Goal: Information Seeking & Learning: Learn about a topic

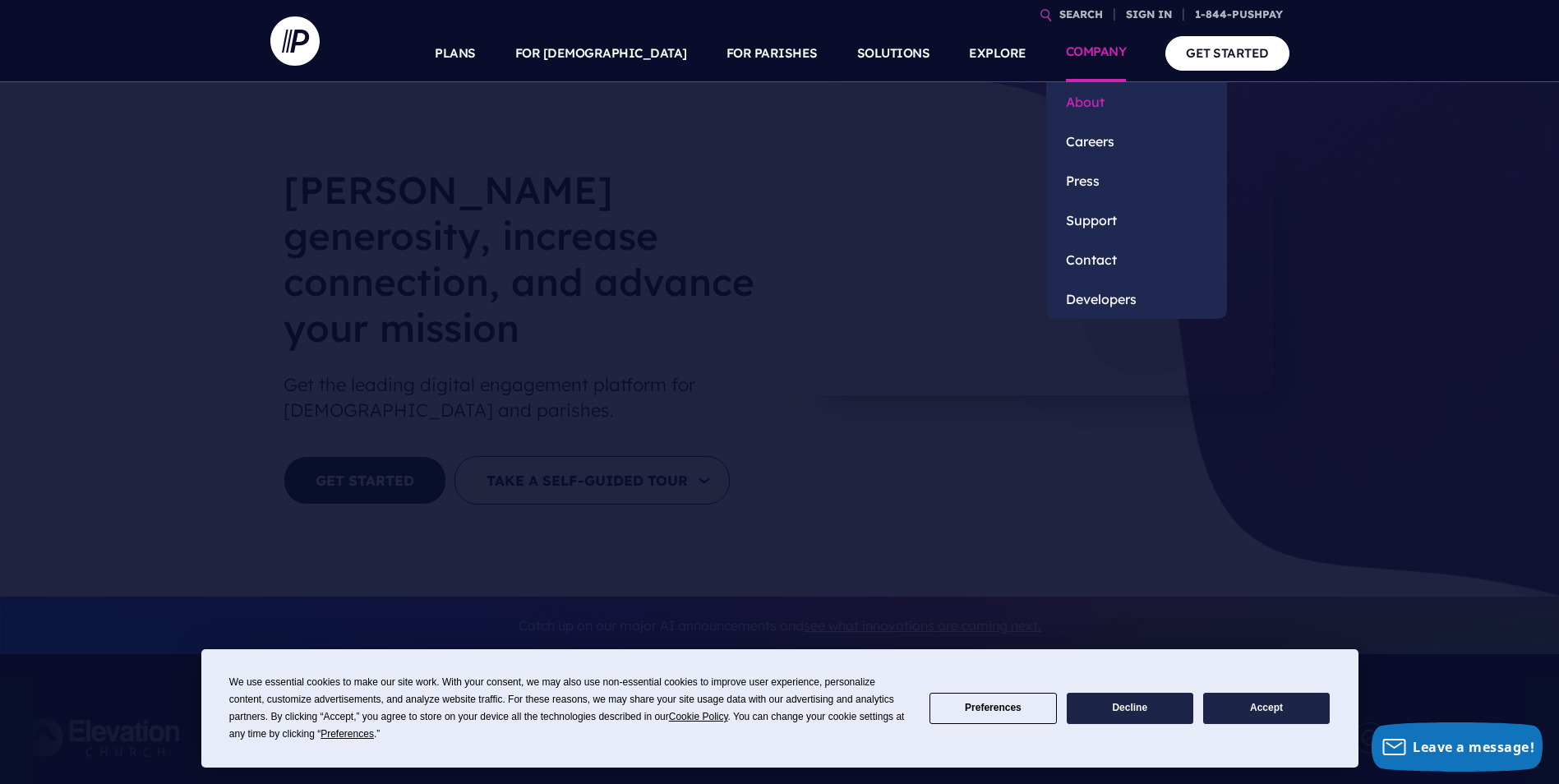
click at [1098, 95] on link "About" at bounding box center [1136, 101] width 181 height 39
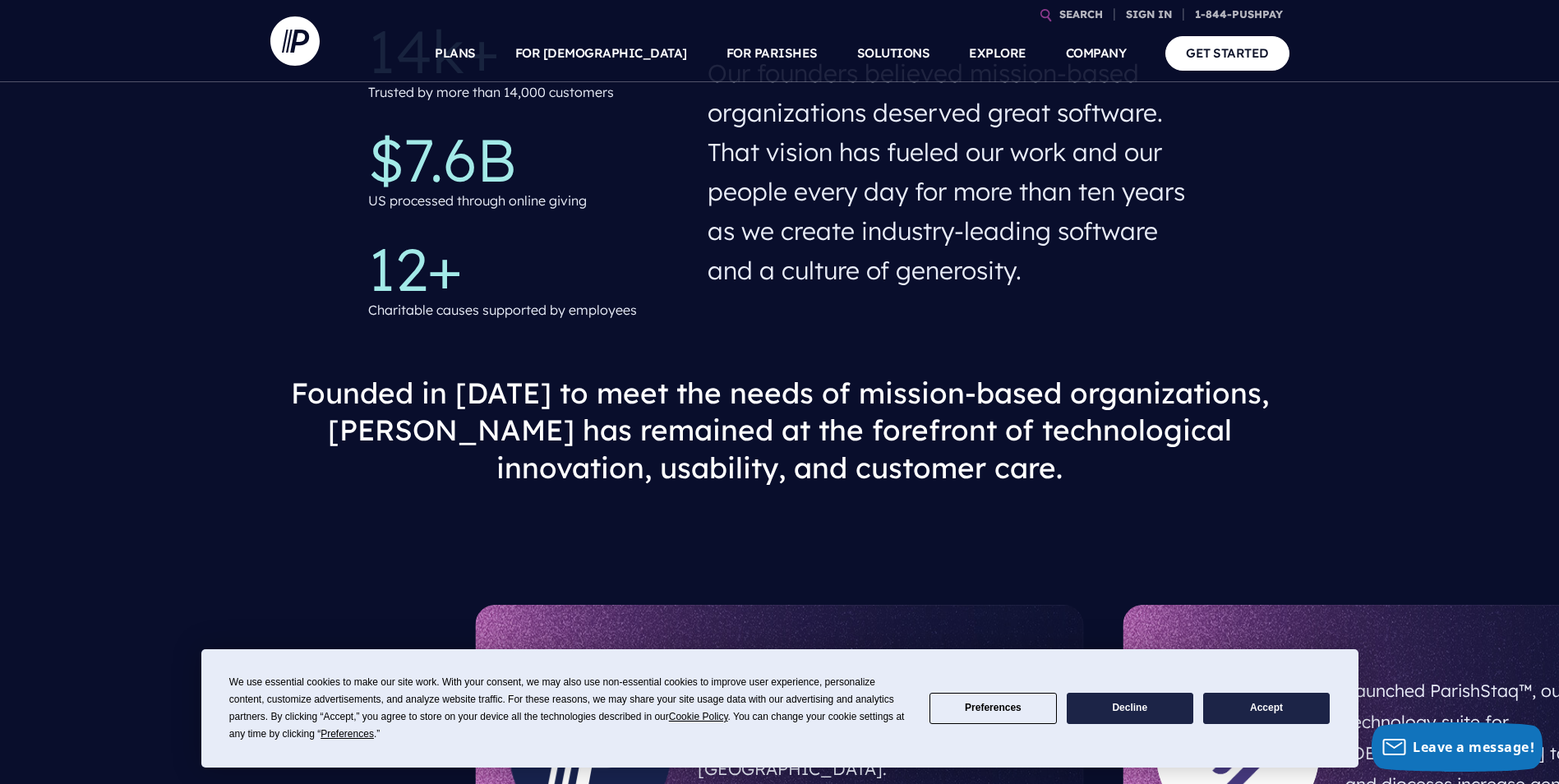
scroll to position [603, 0]
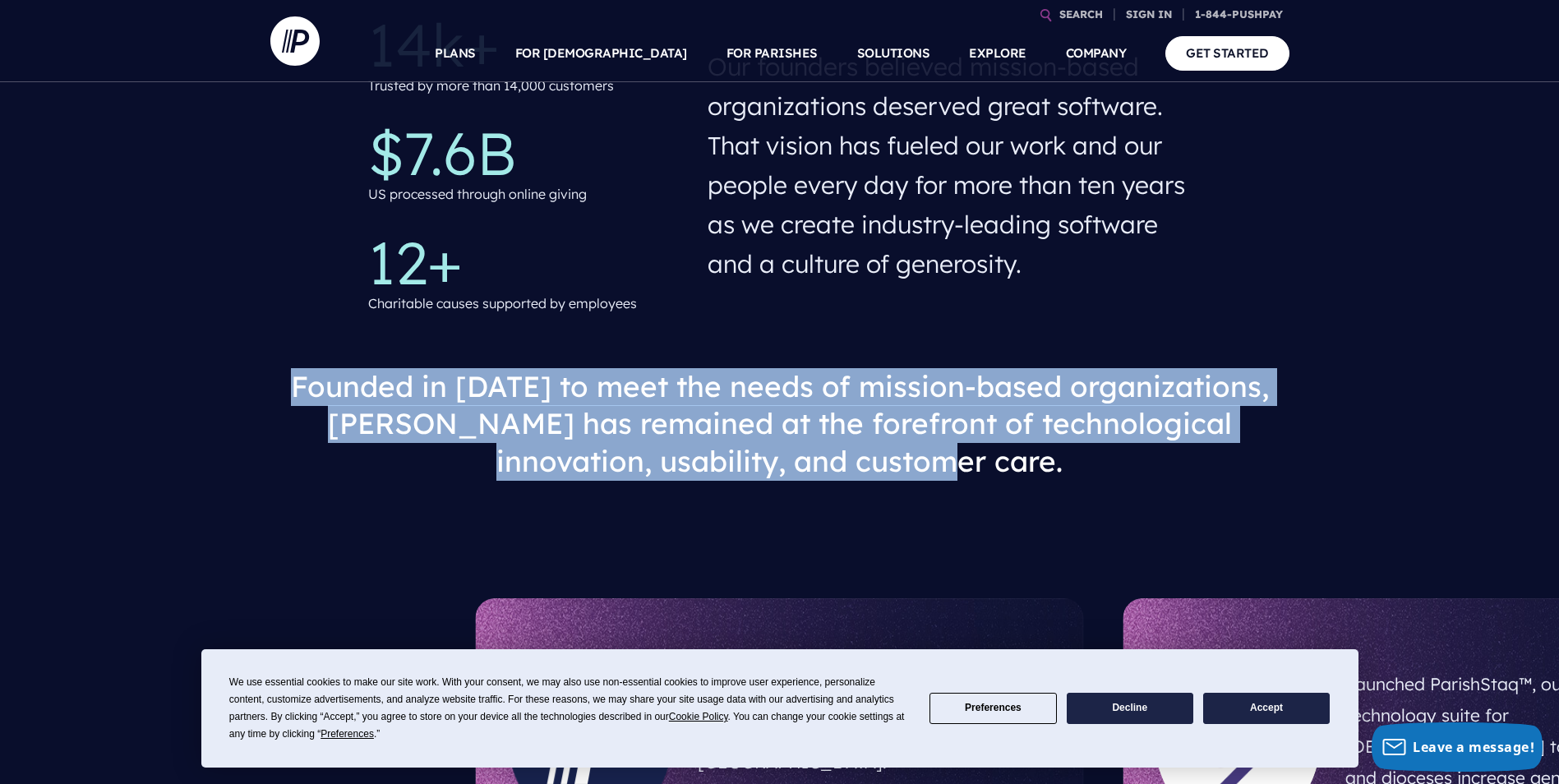
drag, startPoint x: 287, startPoint y: 379, endPoint x: 1037, endPoint y: 470, distance: 755.5
click at [1037, 470] on h3 "Founded in [DATE] to meet the needs of mission-based organizations, [PERSON_NAM…" at bounding box center [780, 424] width 992 height 139
drag, startPoint x: 1037, startPoint y: 470, endPoint x: 779, endPoint y: 439, distance: 259.9
copy h3 "Founded in [DATE] to meet the needs of mission-based organizations, [PERSON_NAM…"
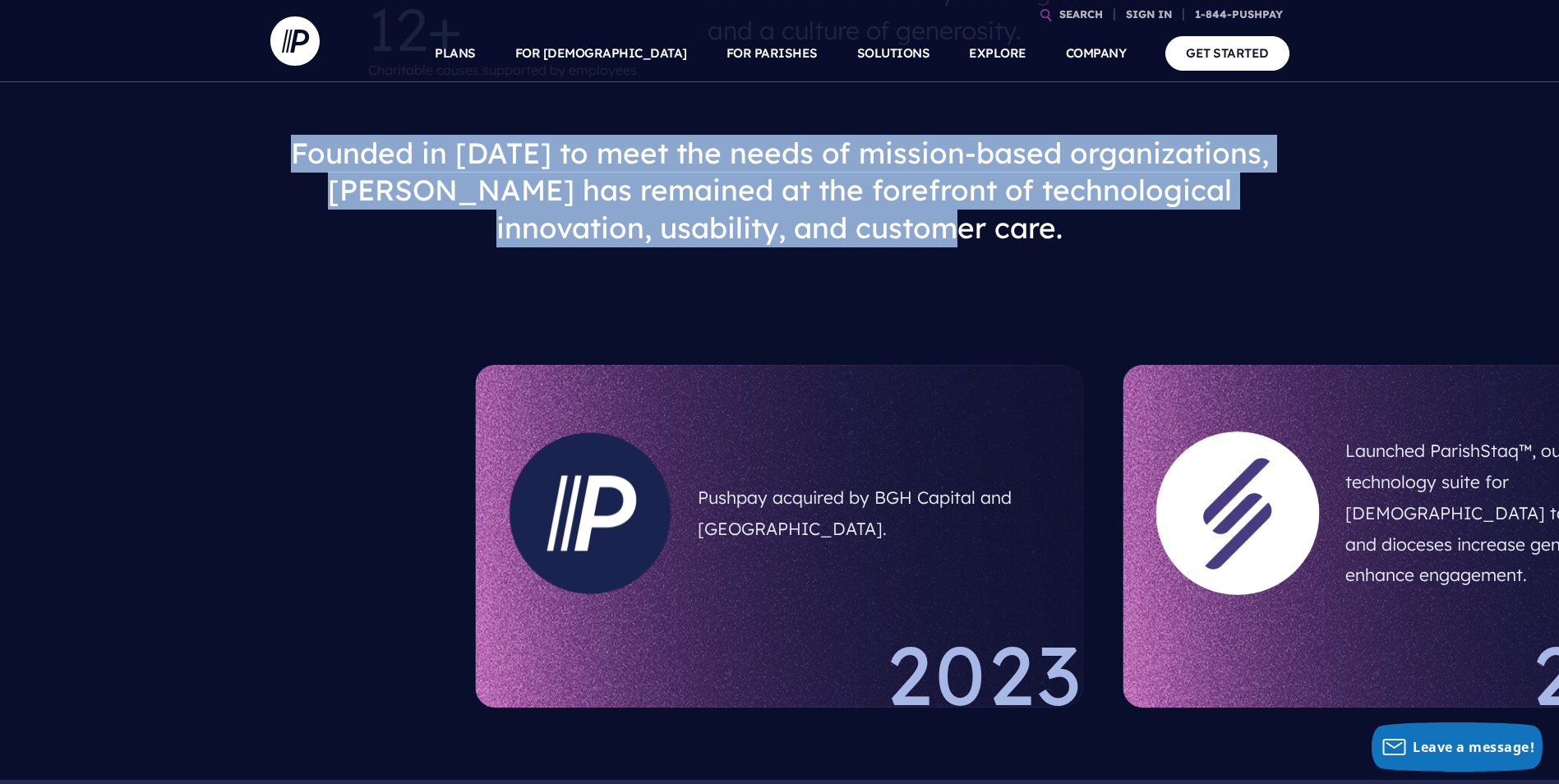
scroll to position [842, 0]
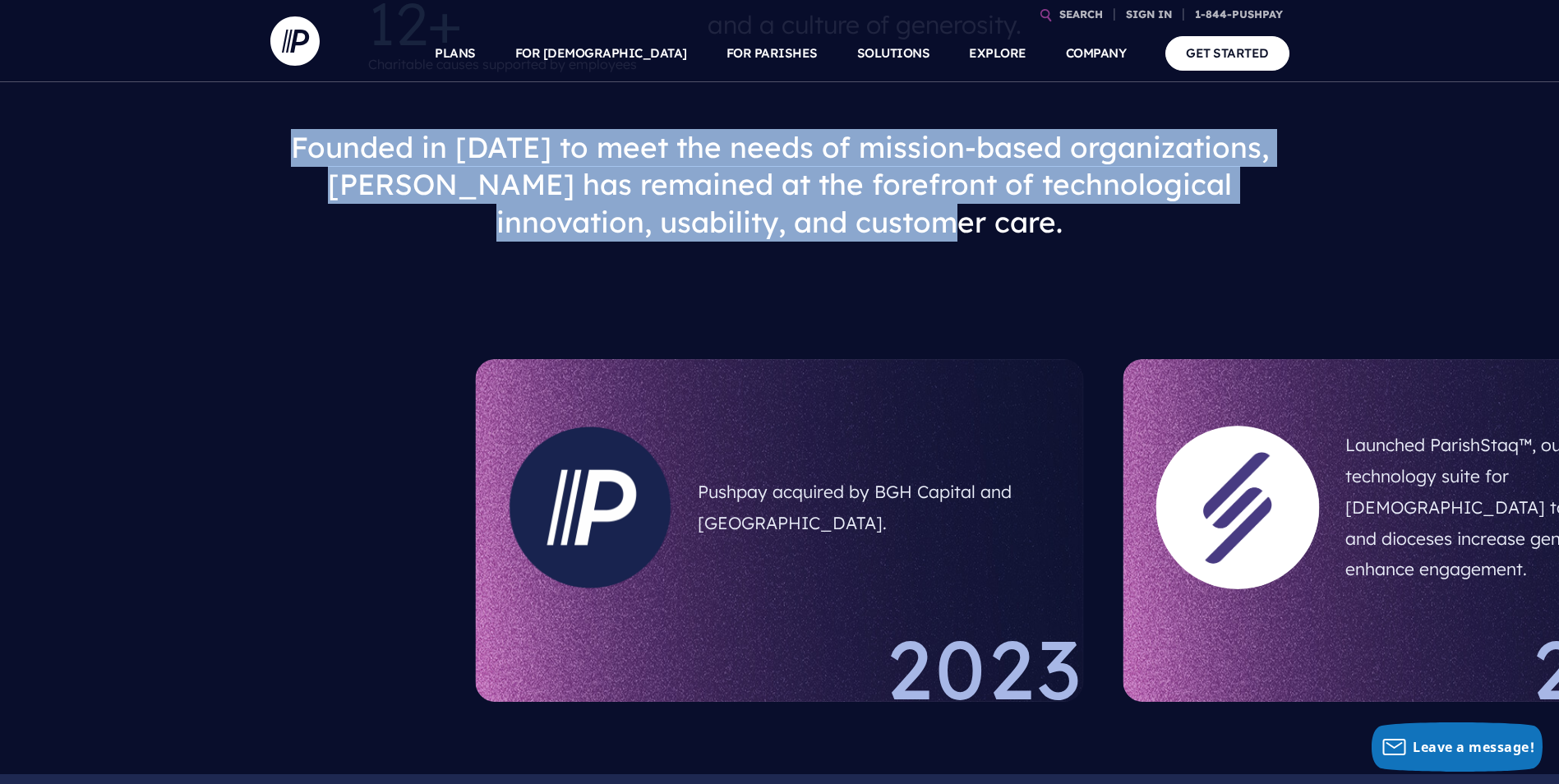
click at [1260, 191] on h3 "Founded in [DATE] to meet the needs of mission-based organizations, [PERSON_NAM…" at bounding box center [780, 185] width 992 height 139
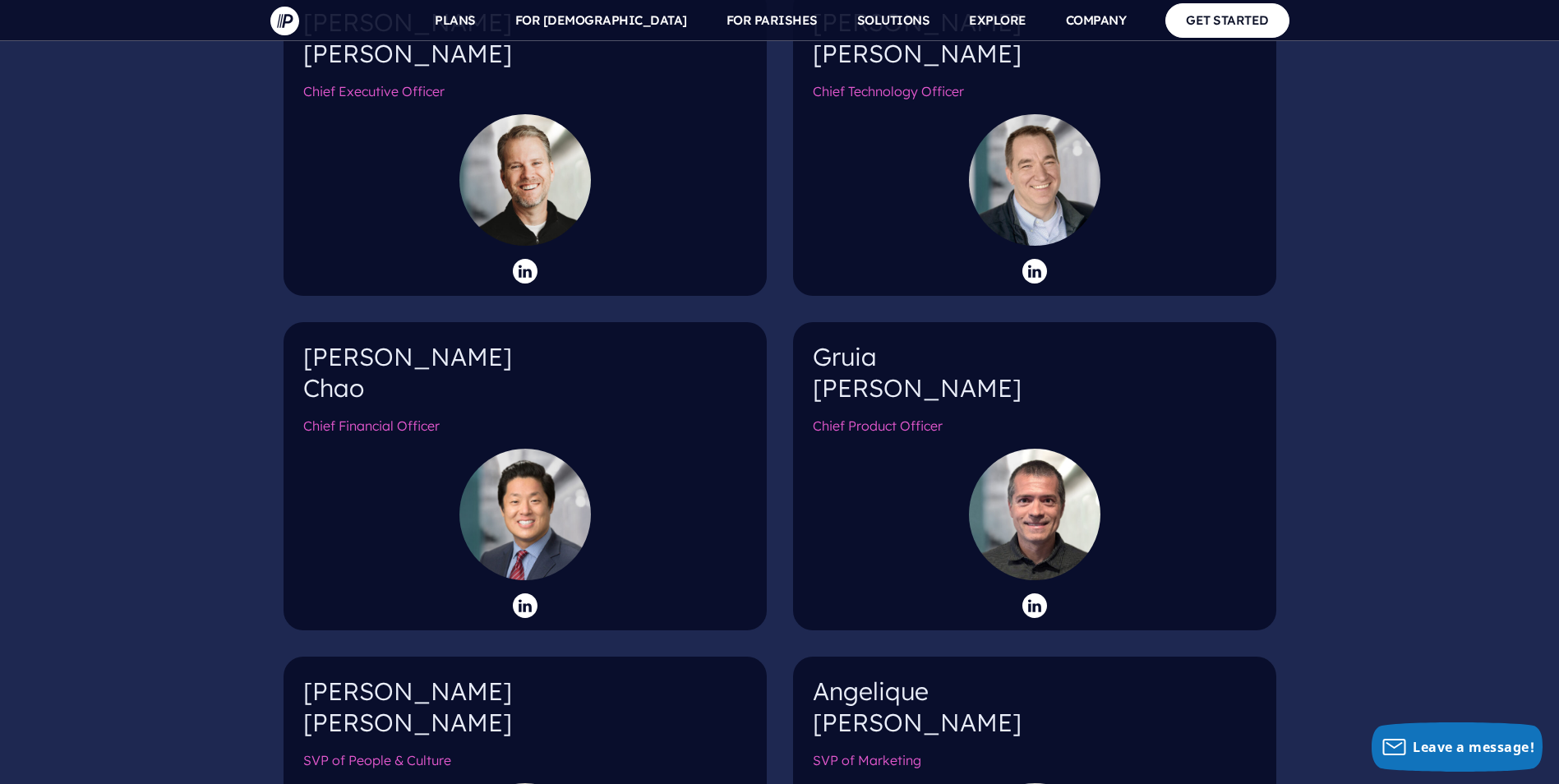
scroll to position [0, 0]
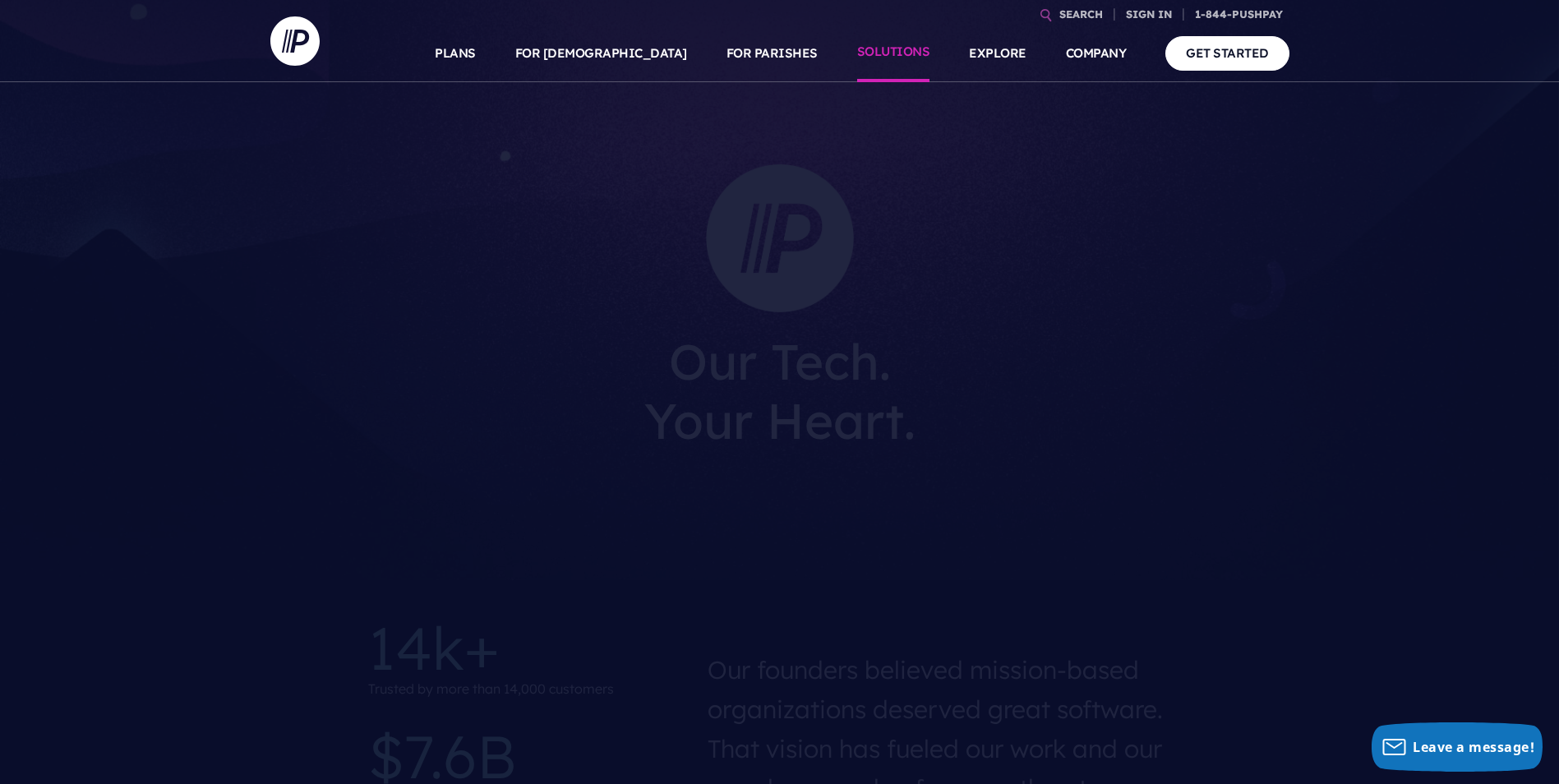
click at [882, 60] on link "SOLUTIONS" at bounding box center [893, 53] width 73 height 57
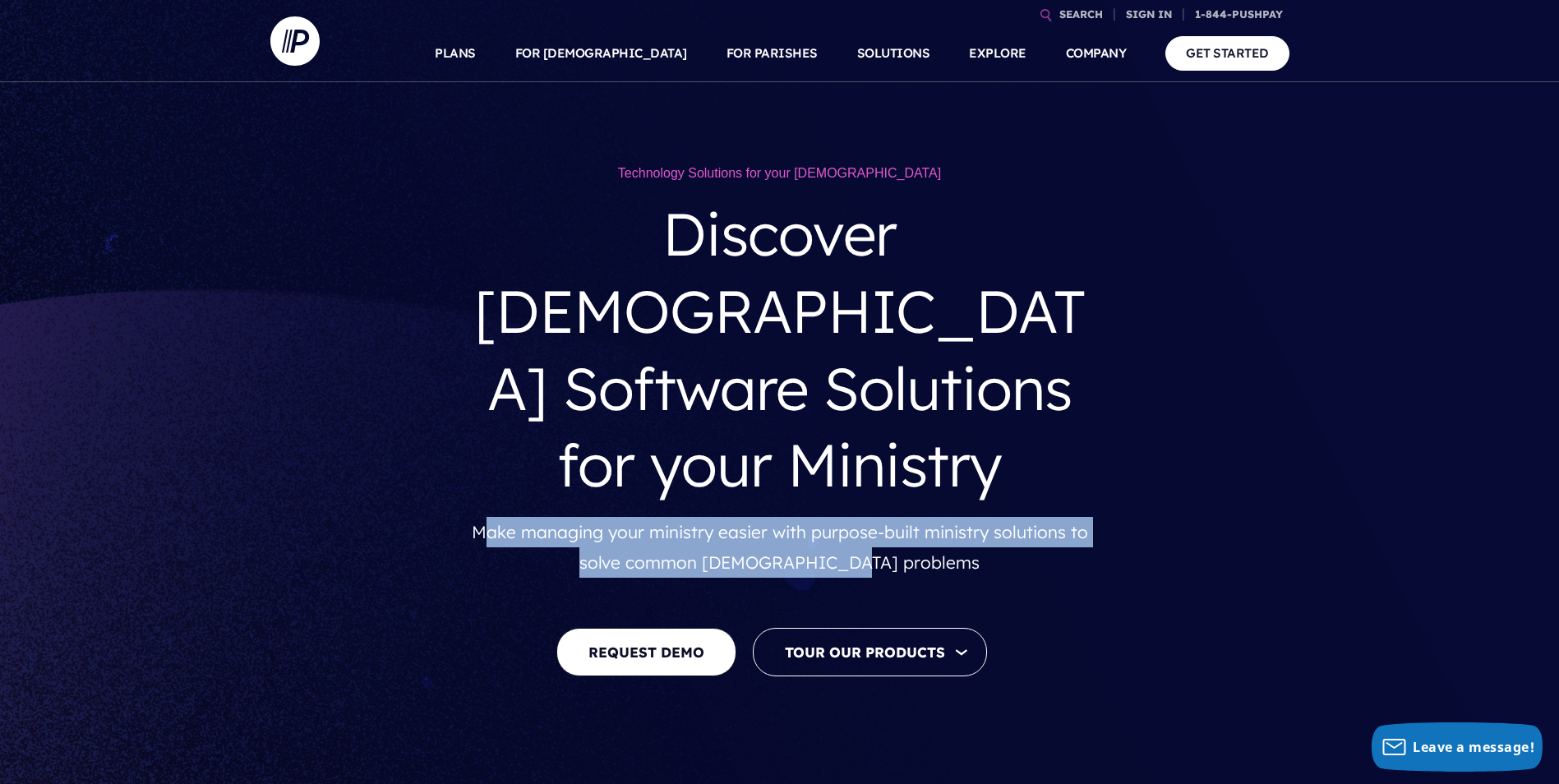
drag, startPoint x: 939, startPoint y: 496, endPoint x: 489, endPoint y: 443, distance: 453.1
click at [489, 517] on p "Make managing your ministry easier with purpose-built ministry solutions to sol…" at bounding box center [780, 548] width 617 height 62
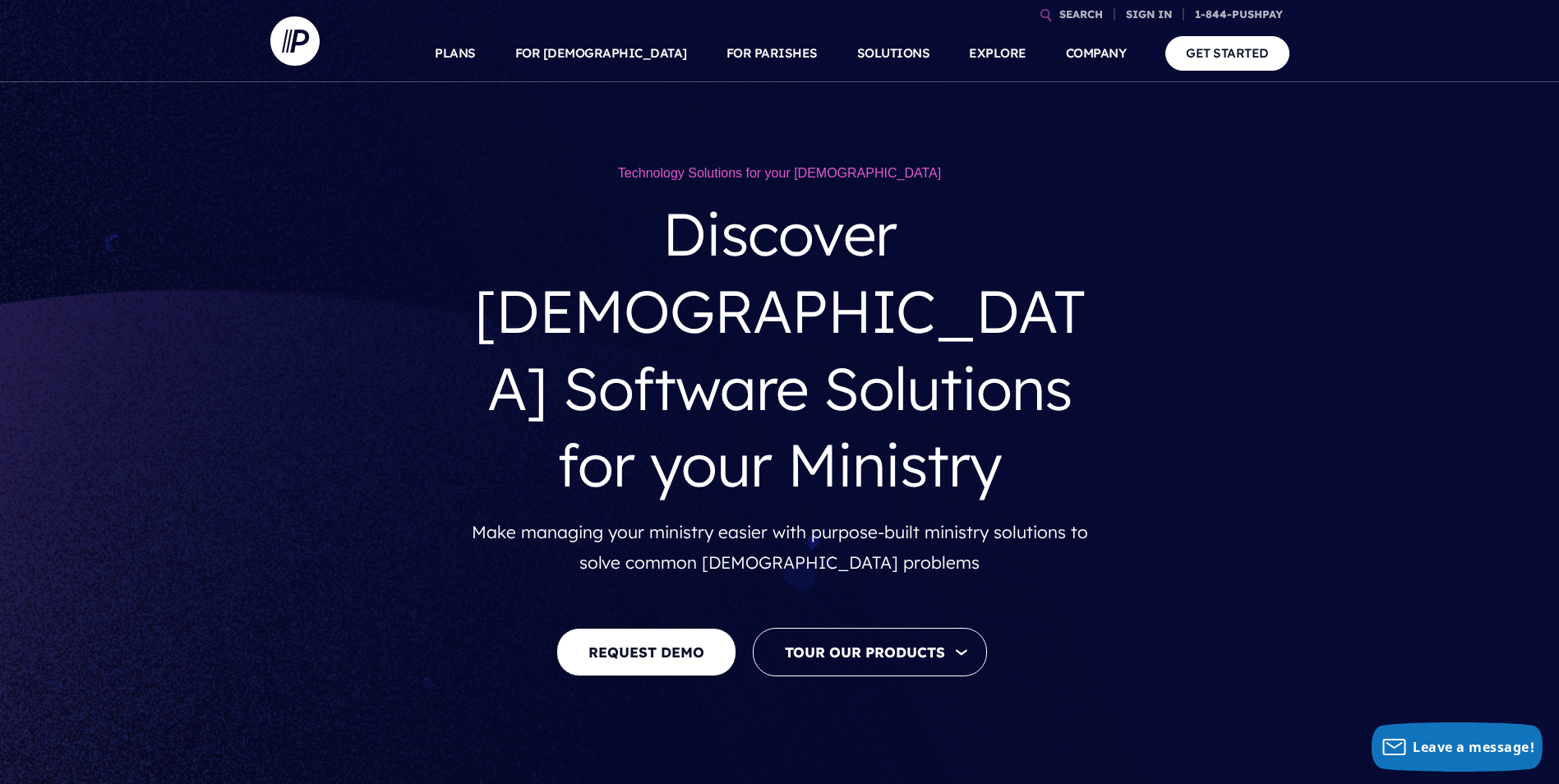
drag, startPoint x: 489, startPoint y: 443, endPoint x: 457, endPoint y: 456, distance: 34.5
click at [457, 456] on div "Technology Solutions for your Church Discover Church Software Solutions for you…" at bounding box center [779, 415] width 1533 height 634
click at [510, 517] on p "Make managing your ministry easier with purpose-built ministry solutions to sol…" at bounding box center [780, 548] width 617 height 62
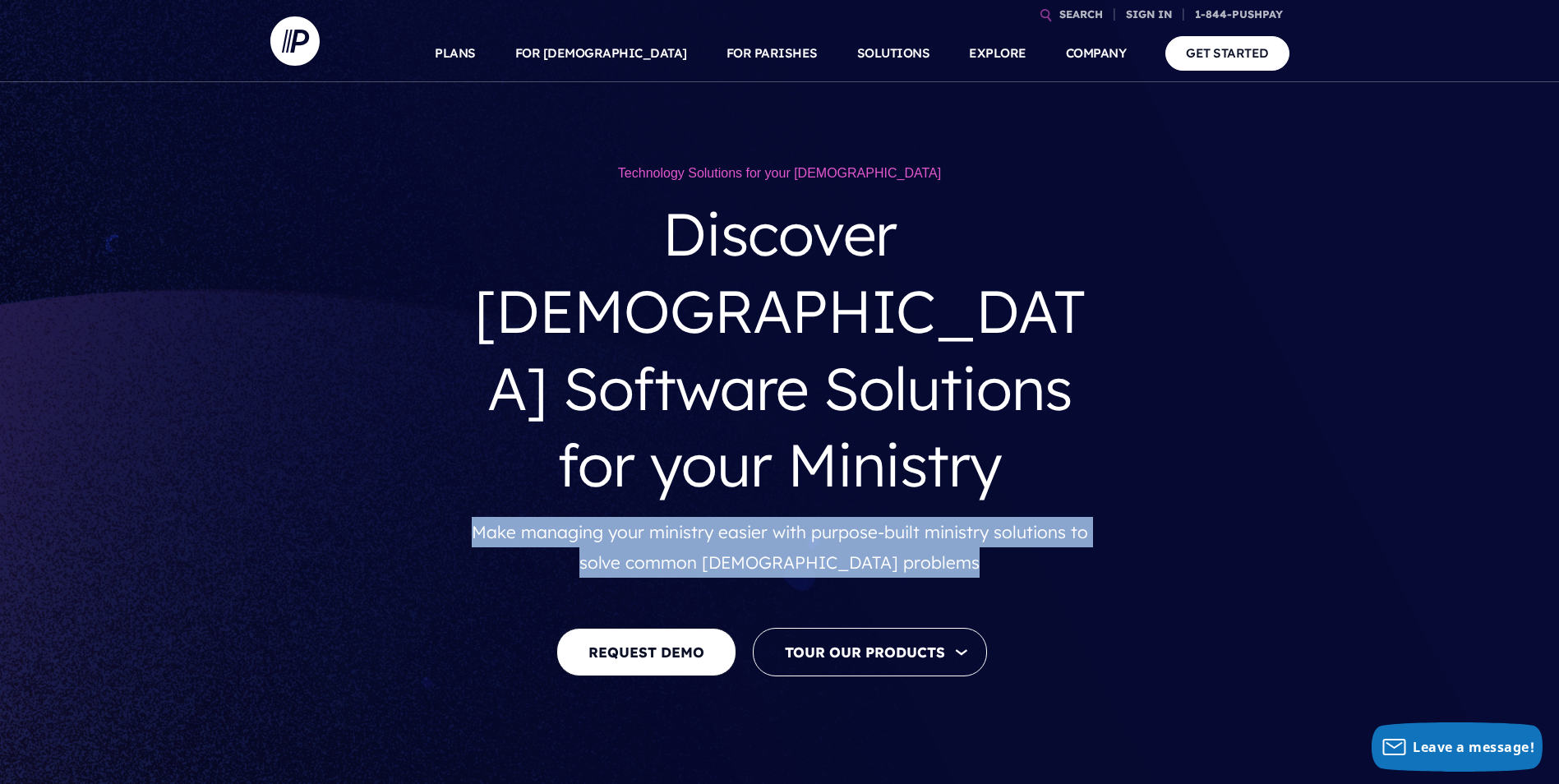
click at [510, 517] on p "Make managing your ministry easier with purpose-built ministry solutions to sol…" at bounding box center [780, 548] width 617 height 62
copy div "Make managing your ministry easier with purpose-built ministry solutions to sol…"
